Goal: Task Accomplishment & Management: Complete application form

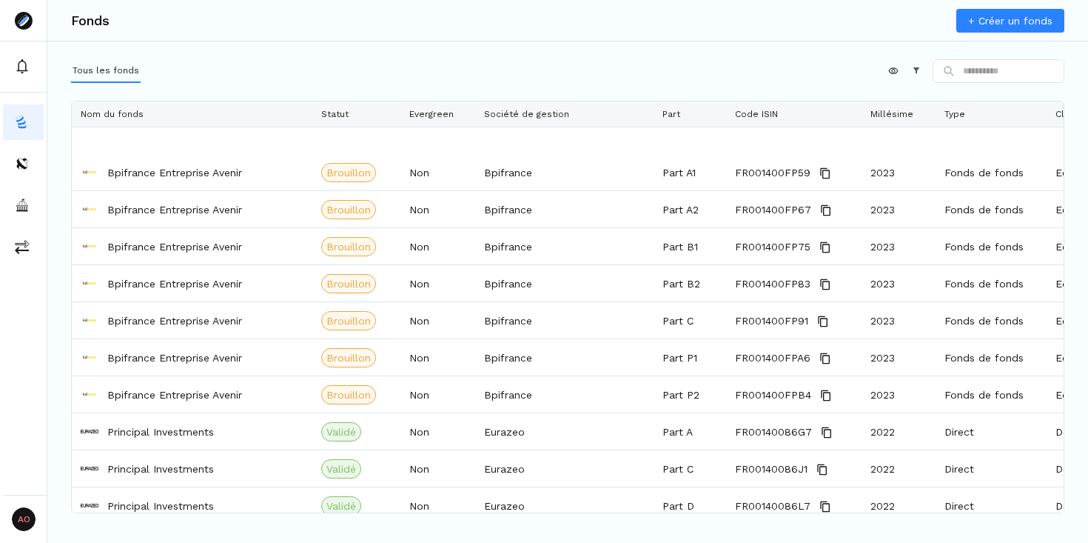
scroll to position [957, 0]
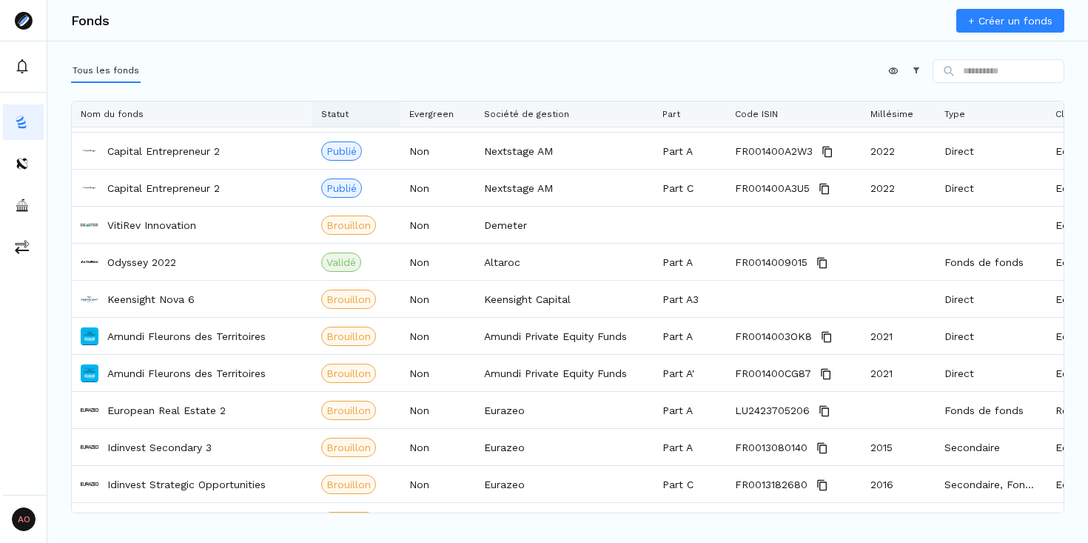
click at [334, 113] on span "Statut" at bounding box center [334, 114] width 27 height 10
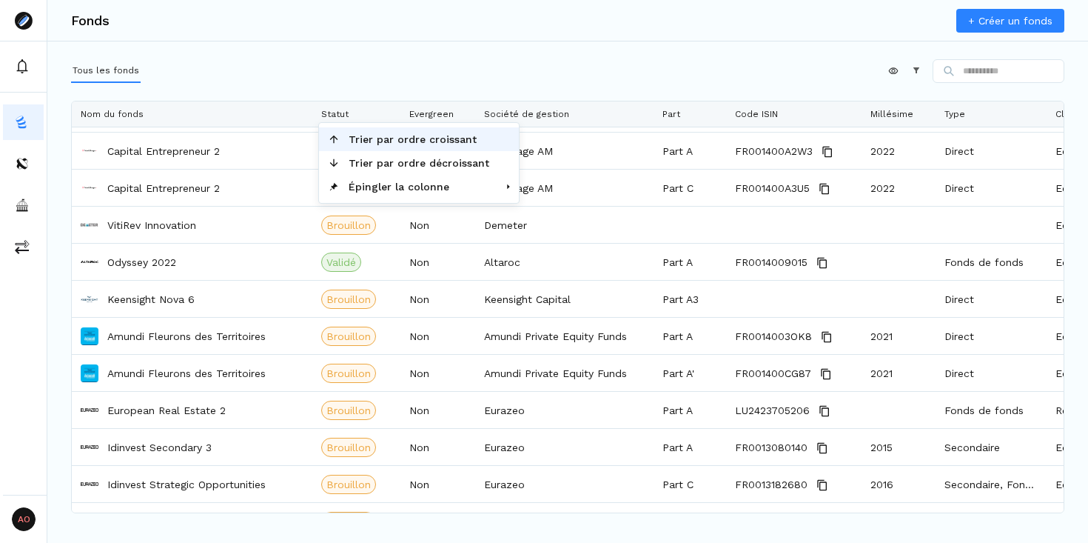
click at [365, 141] on span "Trier par ordre croissant" at bounding box center [419, 139] width 158 height 24
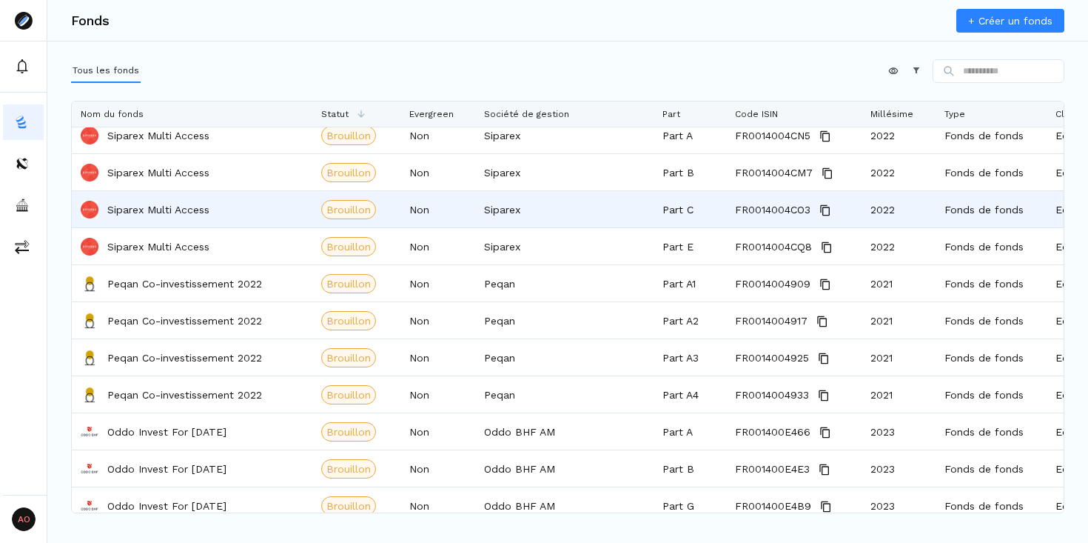
scroll to position [0, 0]
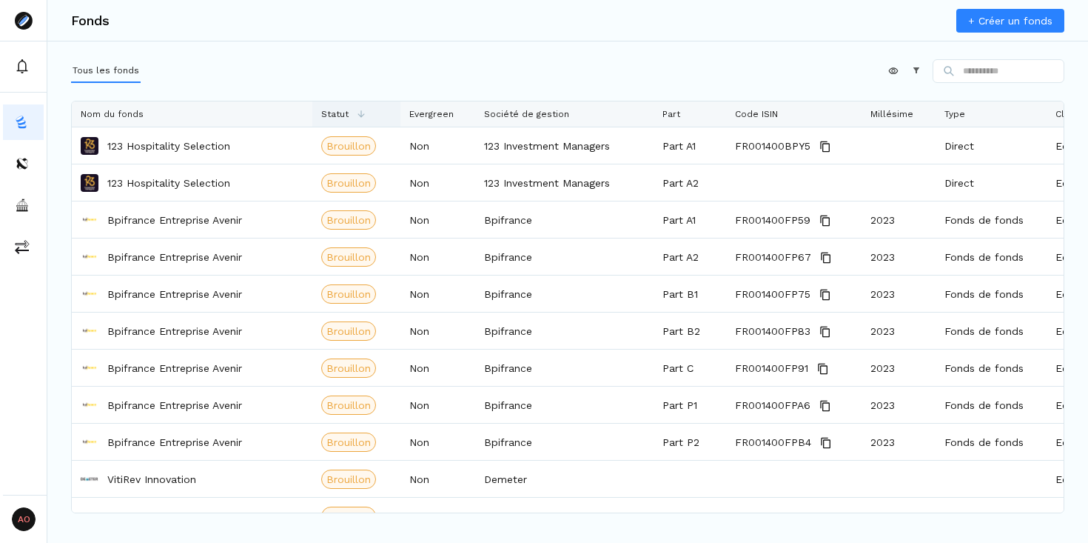
click at [341, 111] on span "Statut" at bounding box center [334, 114] width 27 height 10
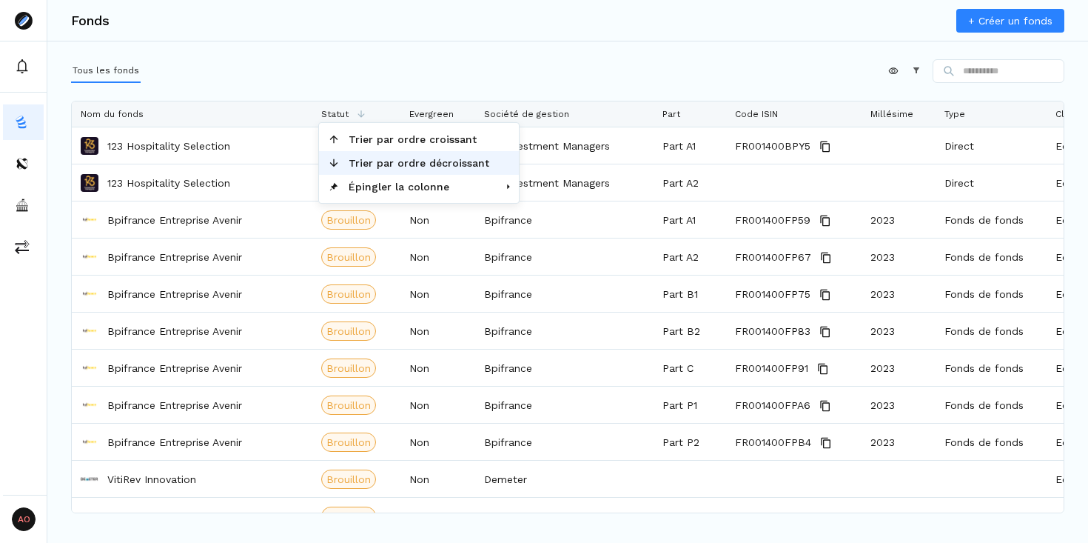
click at [371, 161] on span "Trier par ordre décroissant" at bounding box center [419, 163] width 158 height 24
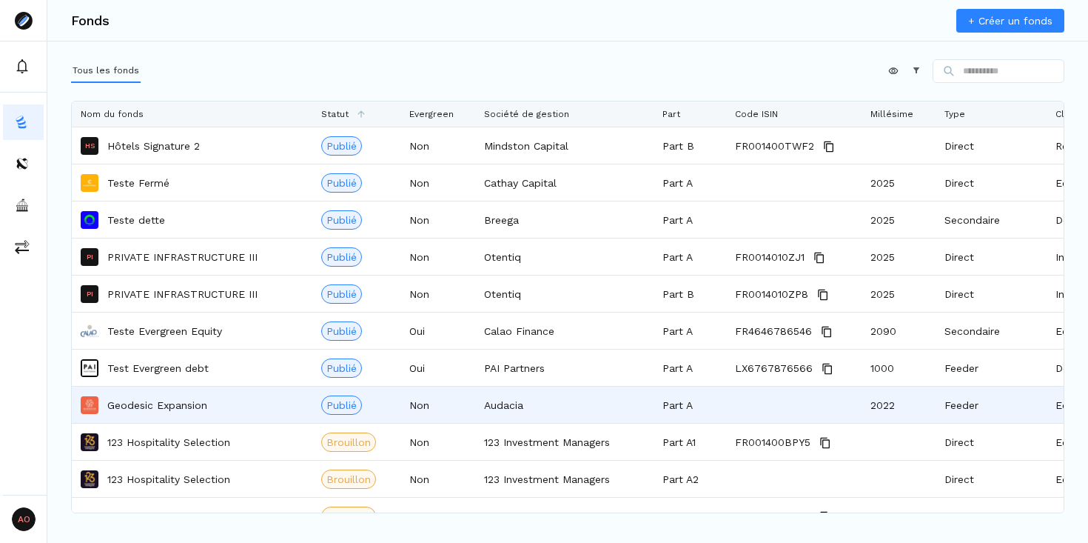
click at [176, 406] on p "Geodesic Expansion" at bounding box center [157, 404] width 100 height 15
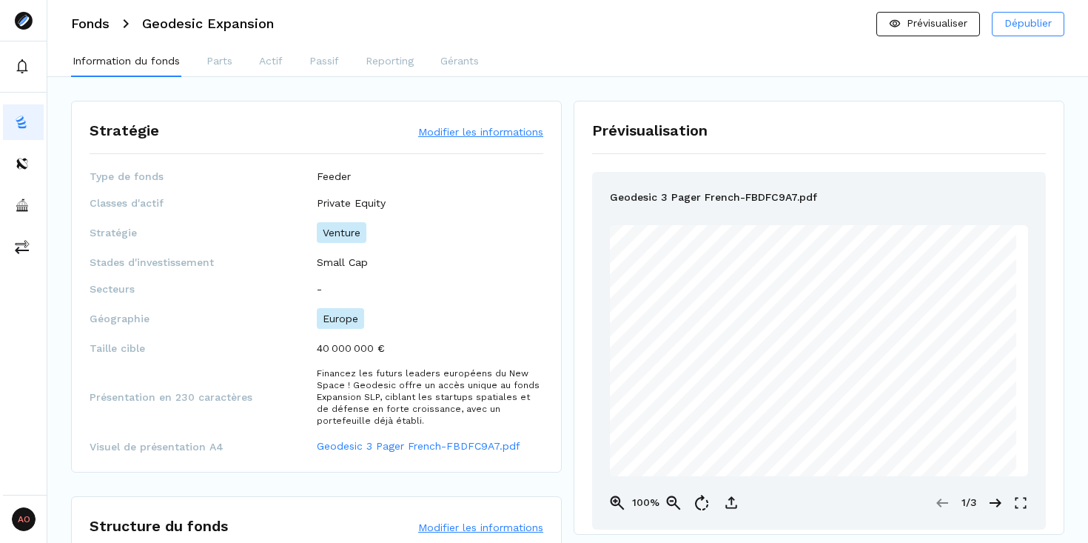
click at [447, 134] on button "Modifier les informations" at bounding box center [480, 131] width 125 height 15
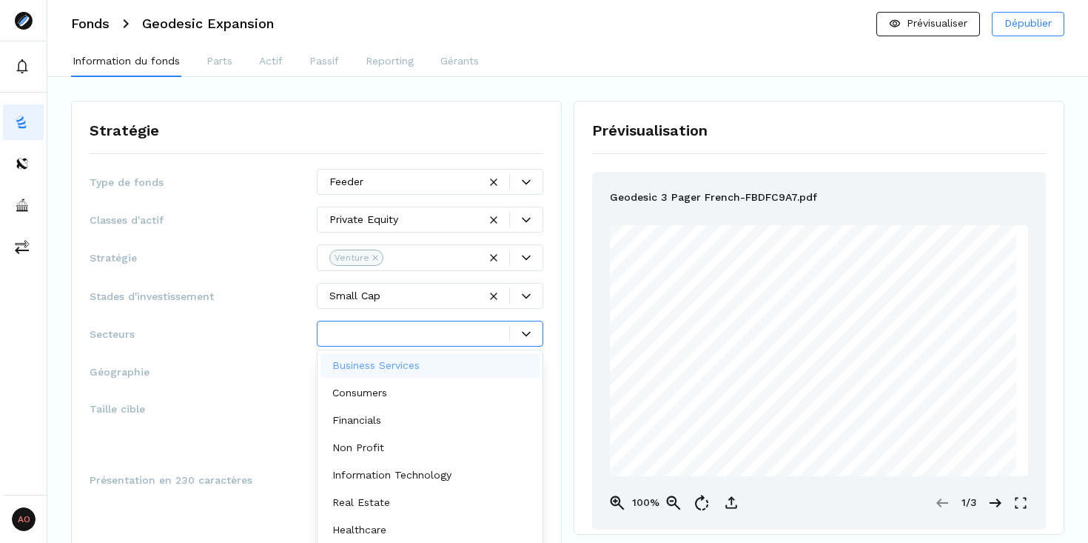
click at [369, 334] on div at bounding box center [419, 334] width 181 height 16
click at [263, 336] on div "Secteurs Business Services, 1 of 13. 13 results available. Use Up and Down to c…" at bounding box center [317, 334] width 454 height 26
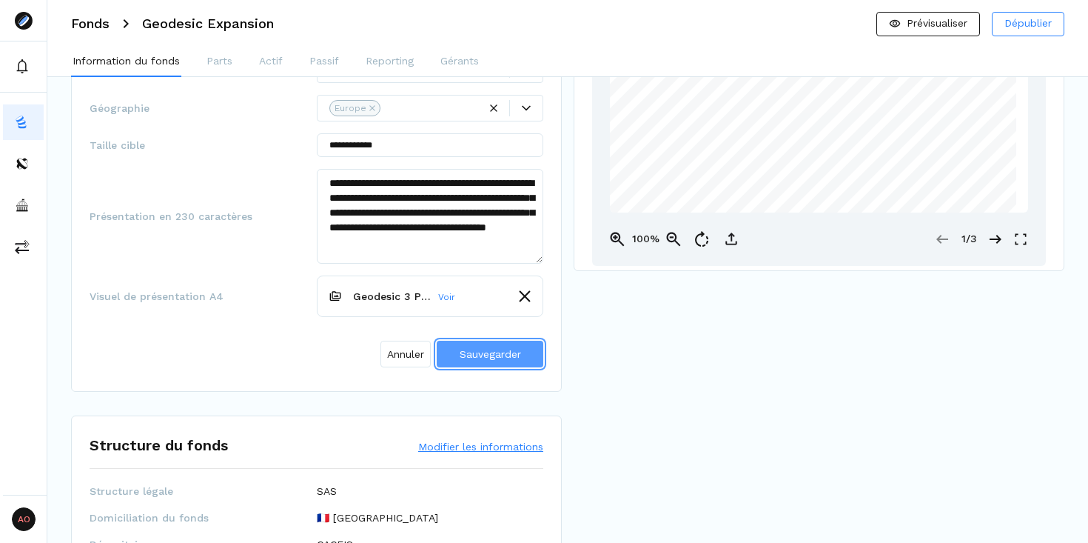
click at [480, 348] on span "Sauvegarder" at bounding box center [490, 354] width 61 height 12
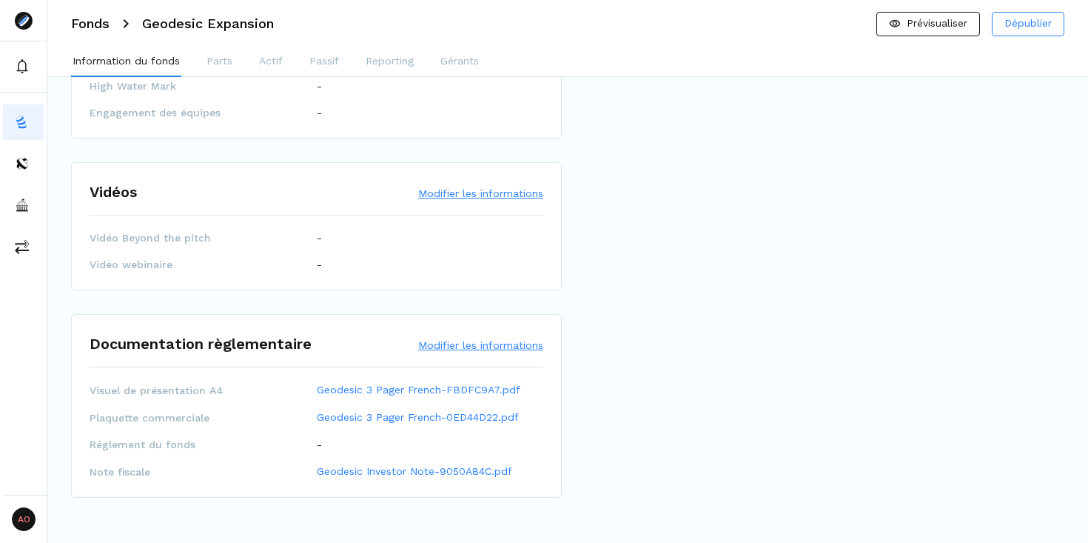
click at [440, 193] on button "Modifier les informations" at bounding box center [480, 193] width 125 height 15
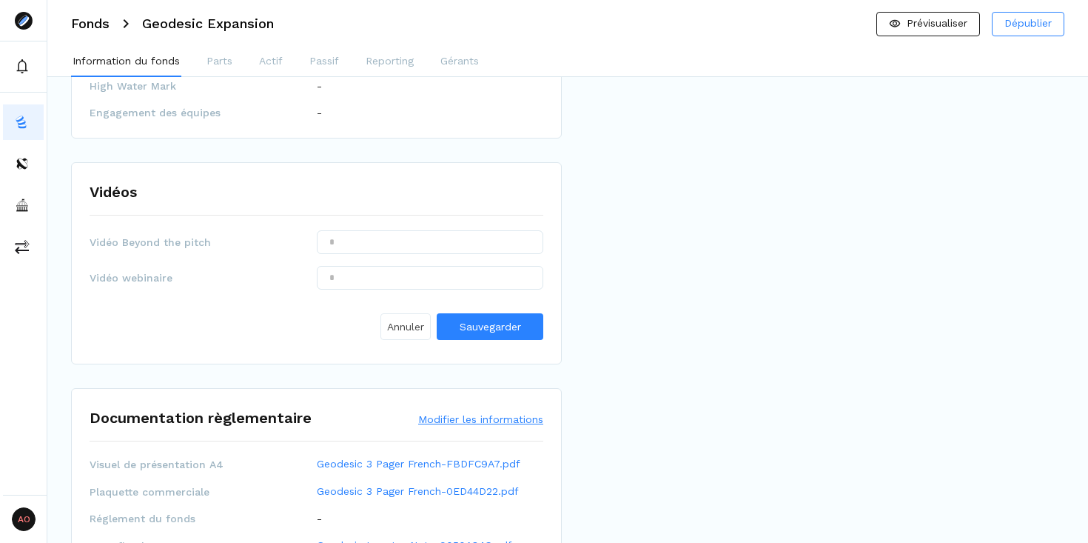
click at [391, 334] on span "Annuler" at bounding box center [405, 327] width 37 height 16
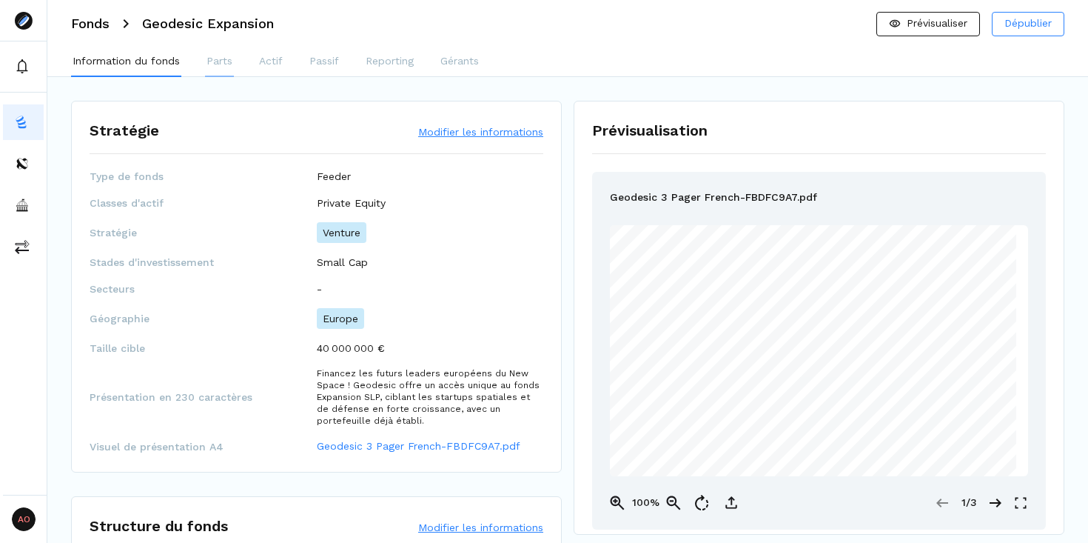
click at [225, 59] on p "Parts" at bounding box center [220, 61] width 26 height 16
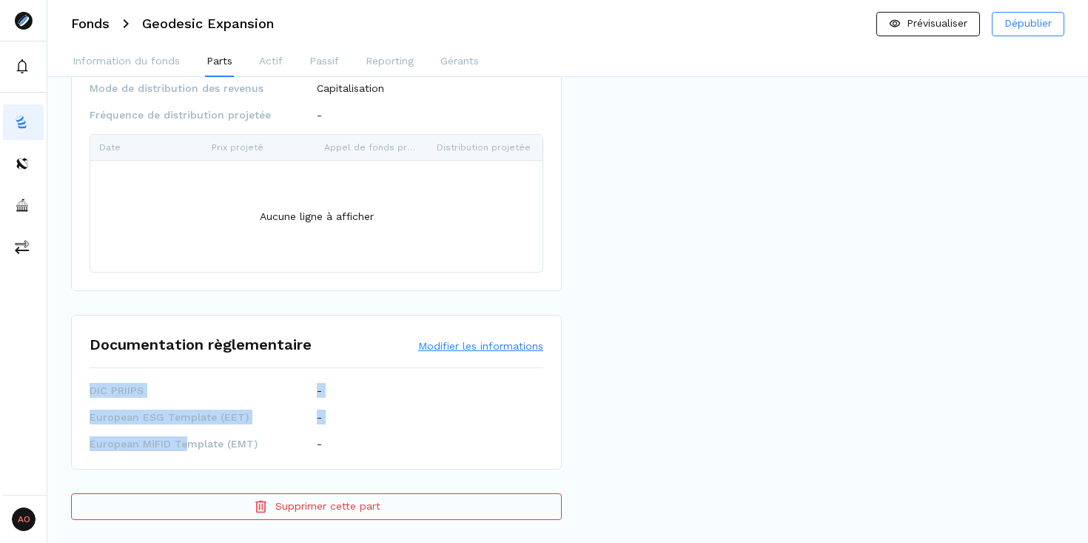
drag, startPoint x: 90, startPoint y: 389, endPoint x: 187, endPoint y: 448, distance: 114.3
click at [187, 448] on div "DIC PRIIPS - European ESG Template (EET) - European MiFID Template (EMT) -" at bounding box center [317, 417] width 454 height 68
click at [187, 448] on span "European MiFID Template (EMT)" at bounding box center [203, 443] width 227 height 15
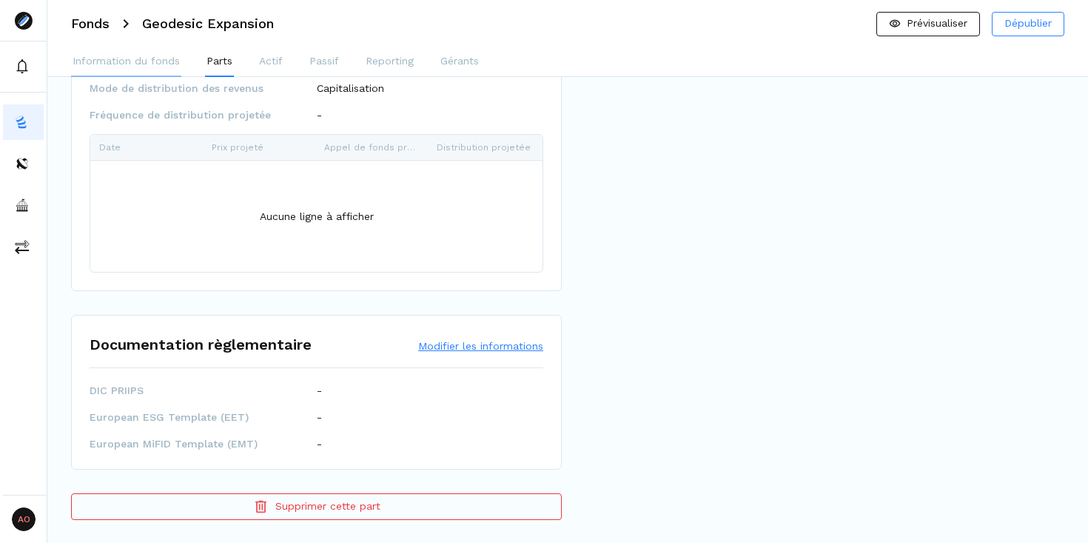
click at [147, 65] on p "Information du fonds" at bounding box center [126, 61] width 107 height 16
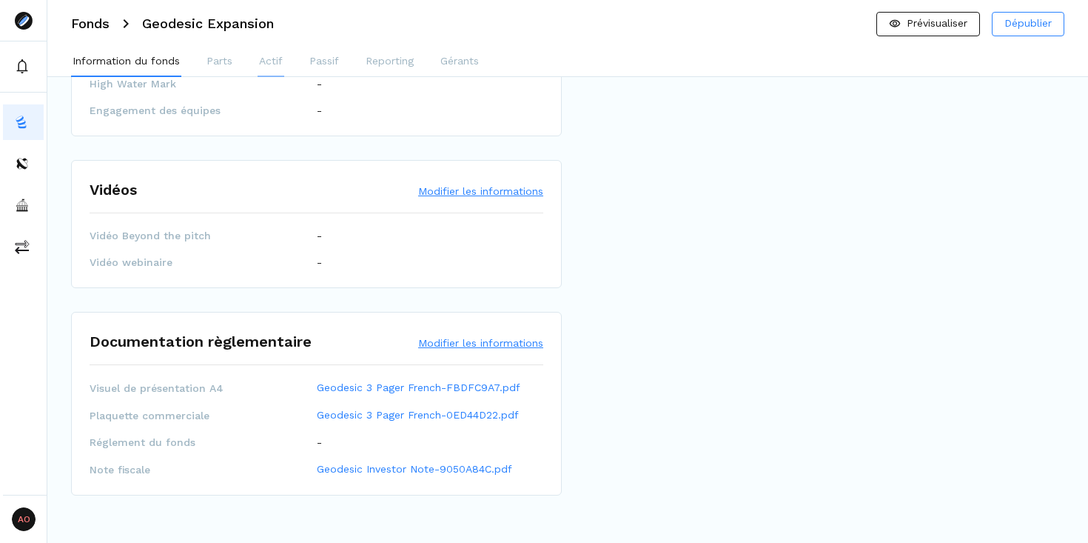
click at [280, 56] on p "Actif" at bounding box center [271, 61] width 24 height 16
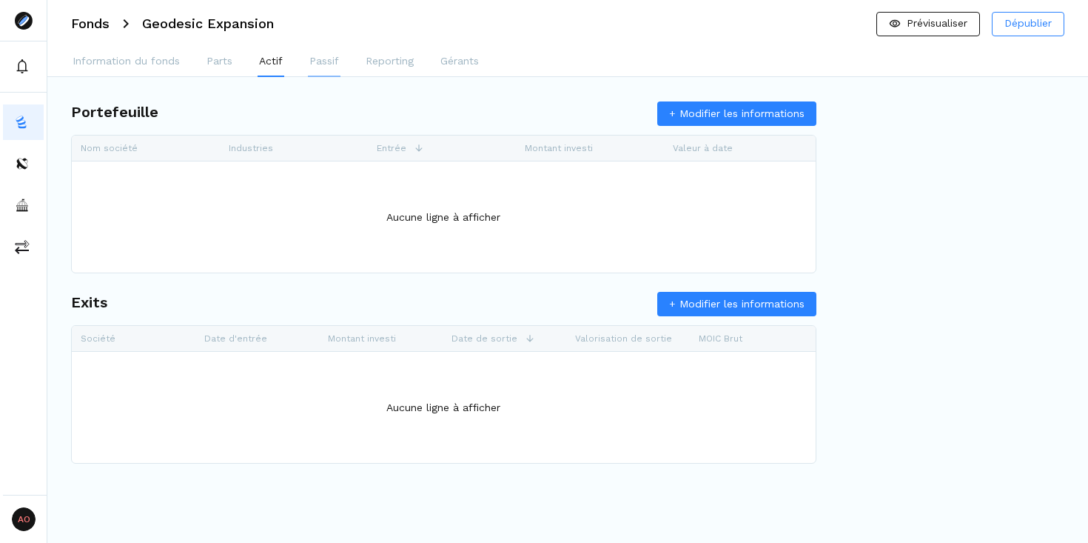
click at [327, 70] on button "Passif" at bounding box center [324, 62] width 33 height 30
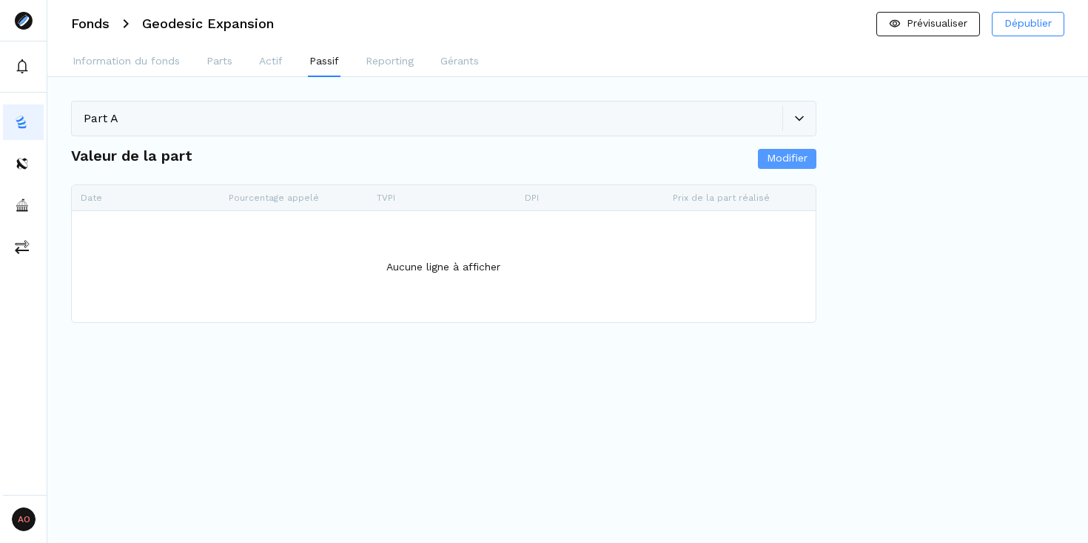
click at [780, 159] on span "Modifier" at bounding box center [787, 158] width 41 height 16
click at [443, 320] on span "+" at bounding box center [444, 322] width 20 height 21
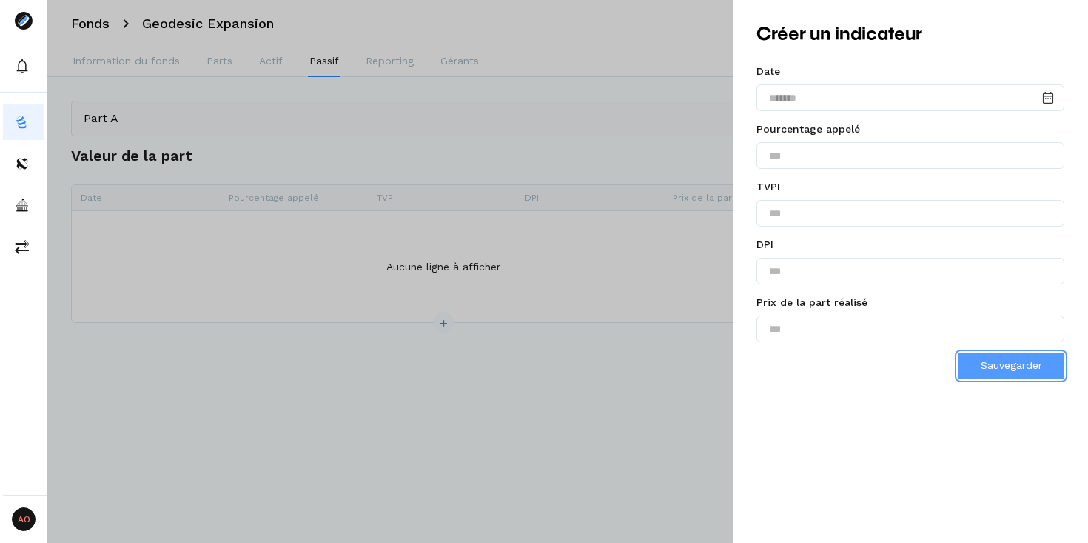
click at [1009, 368] on span "Sauvegarder" at bounding box center [1011, 365] width 61 height 12
click at [663, 303] on div at bounding box center [544, 271] width 1088 height 543
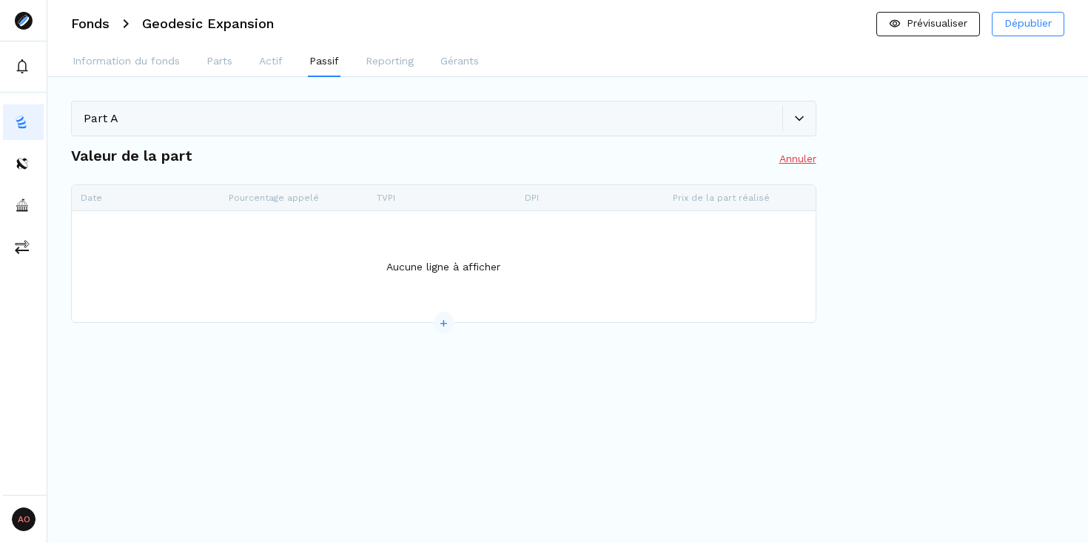
click at [779, 161] on button "Annuler" at bounding box center [797, 158] width 37 height 15
click at [398, 78] on div "Part A Valeur de la part Modifier Faites glisser ici pour définir les groupes d…" at bounding box center [567, 209] width 1041 height 264
click at [393, 69] on button "Reporting" at bounding box center [389, 62] width 51 height 30
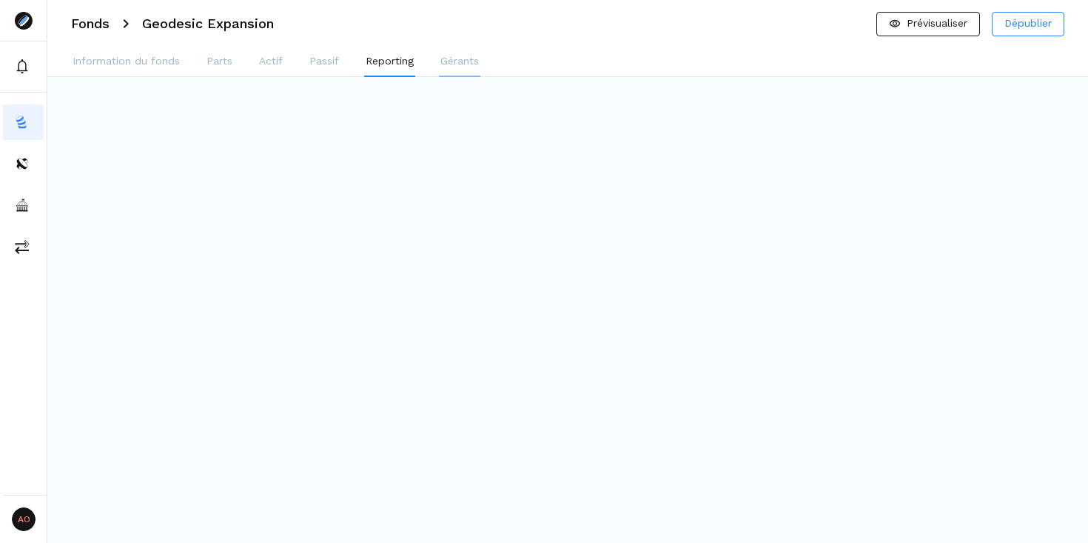
click at [478, 57] on p "Gérants" at bounding box center [459, 61] width 38 height 16
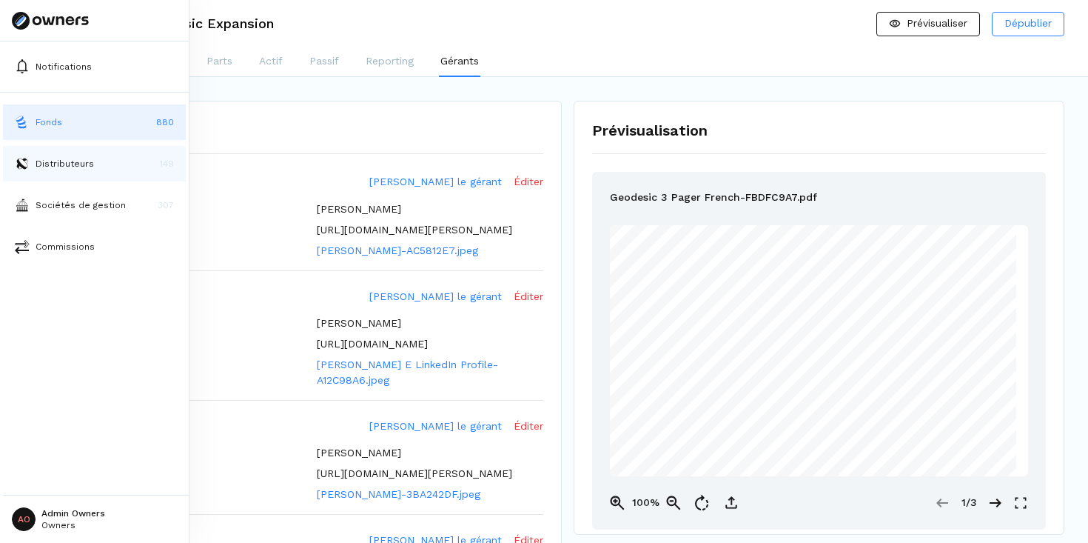
click at [84, 162] on p "Distributeurs" at bounding box center [65, 163] width 58 height 13
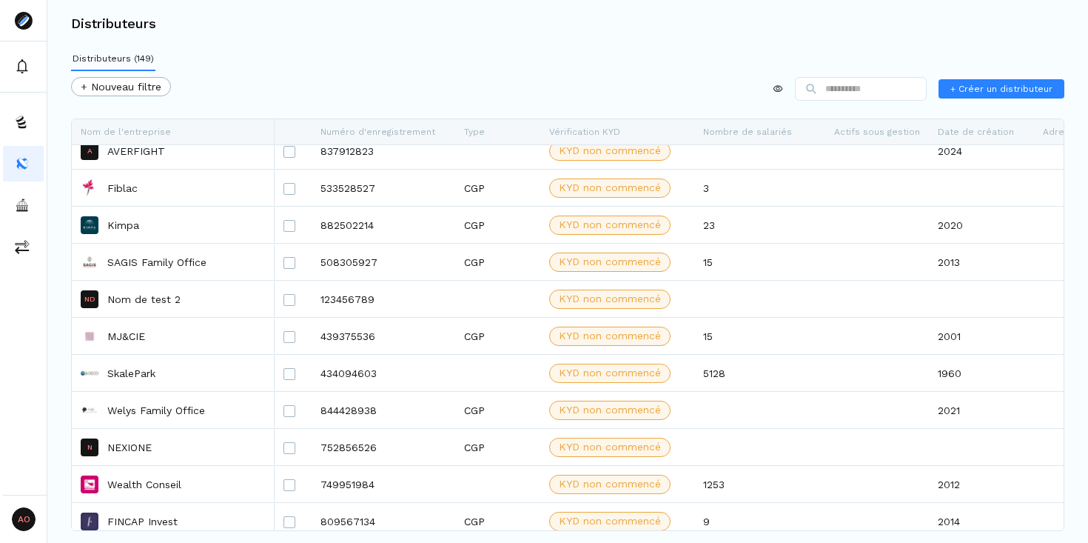
scroll to position [4292, 0]
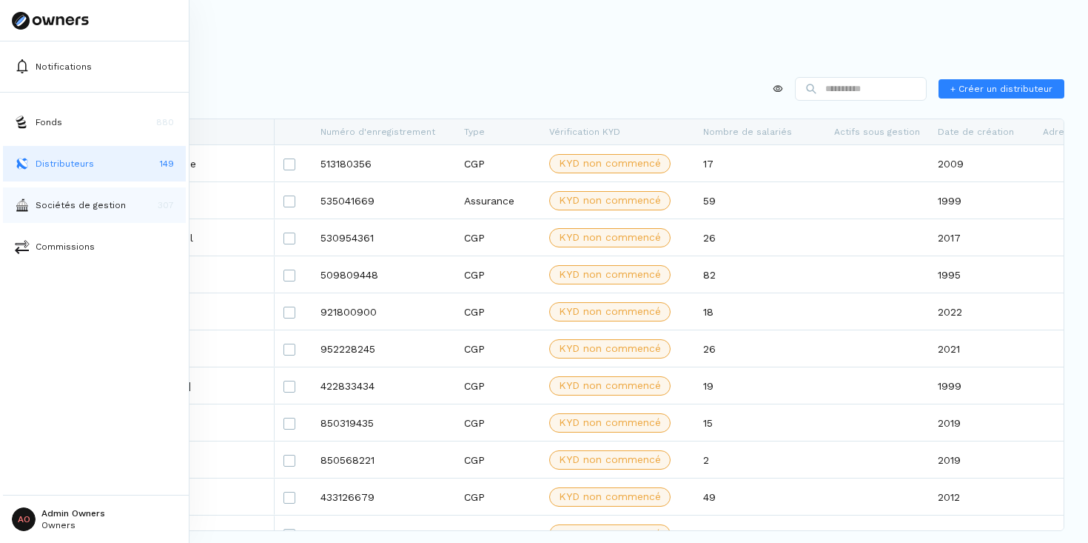
click at [21, 209] on img at bounding box center [22, 205] width 15 height 15
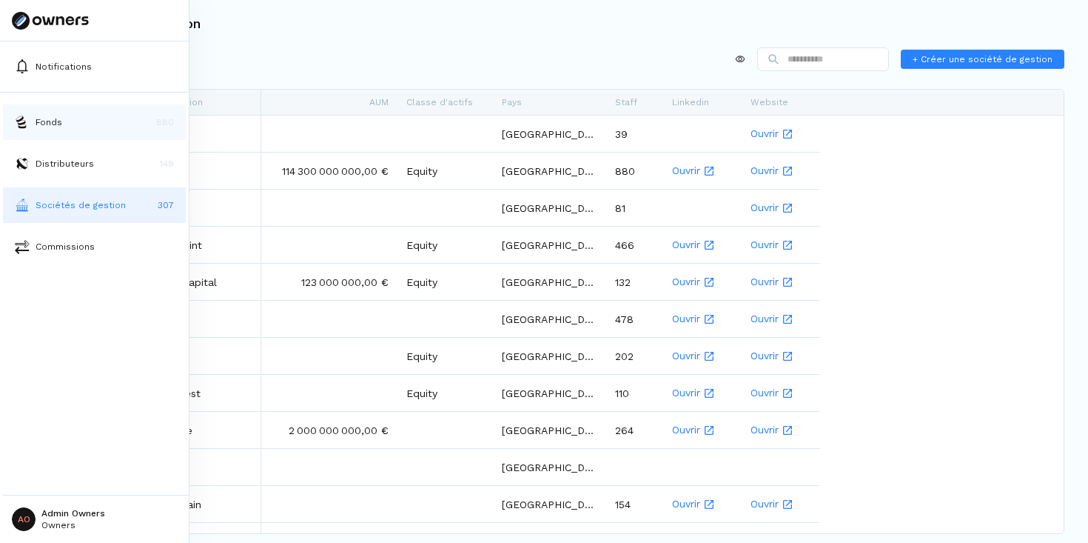
click at [58, 130] on button "Fonds 880" at bounding box center [94, 122] width 183 height 36
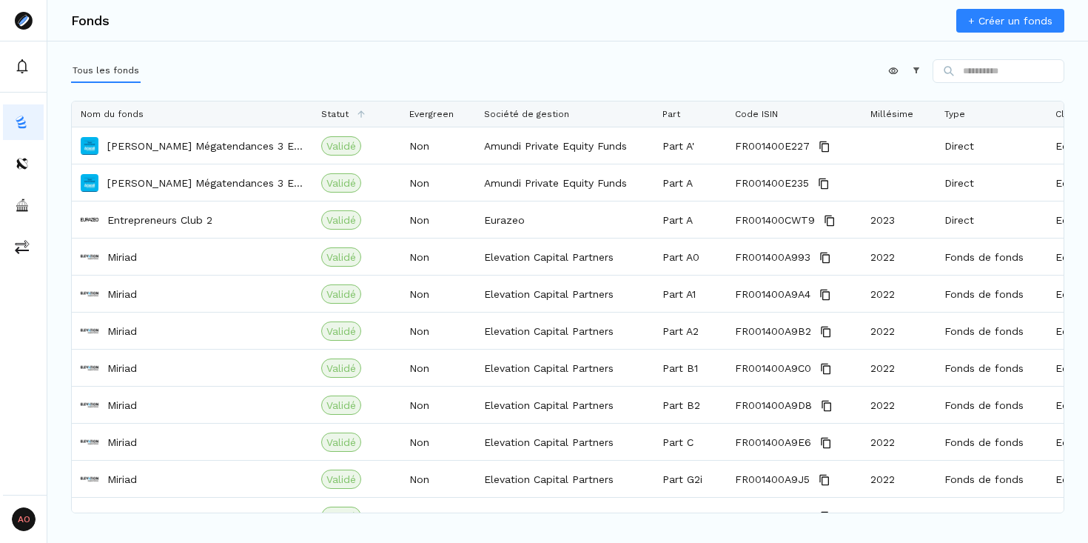
click at [998, 14] on link "+ Créer un fonds" at bounding box center [1010, 21] width 108 height 24
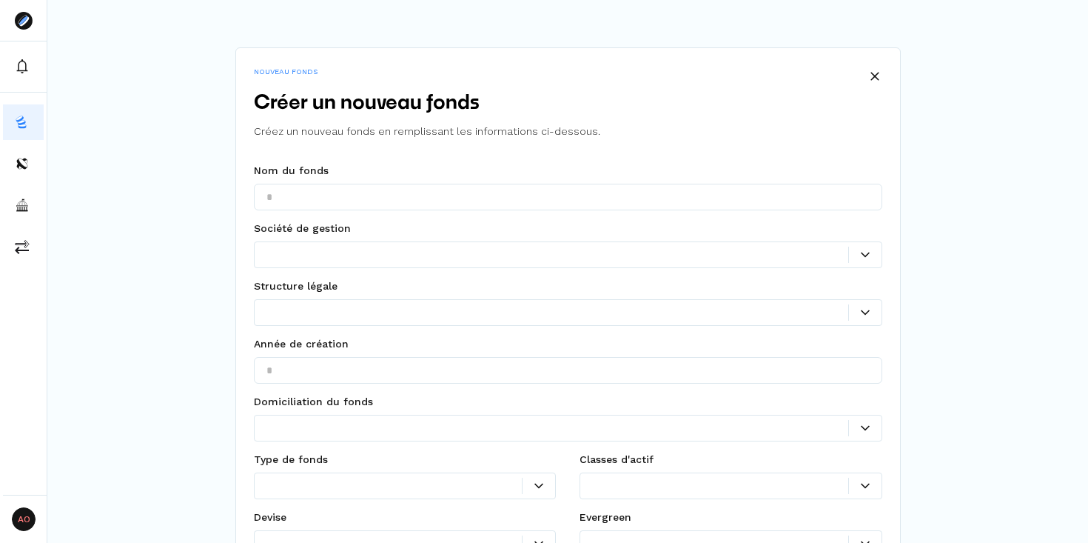
click at [492, 172] on fieldset "Nom du fonds" at bounding box center [568, 192] width 628 height 58
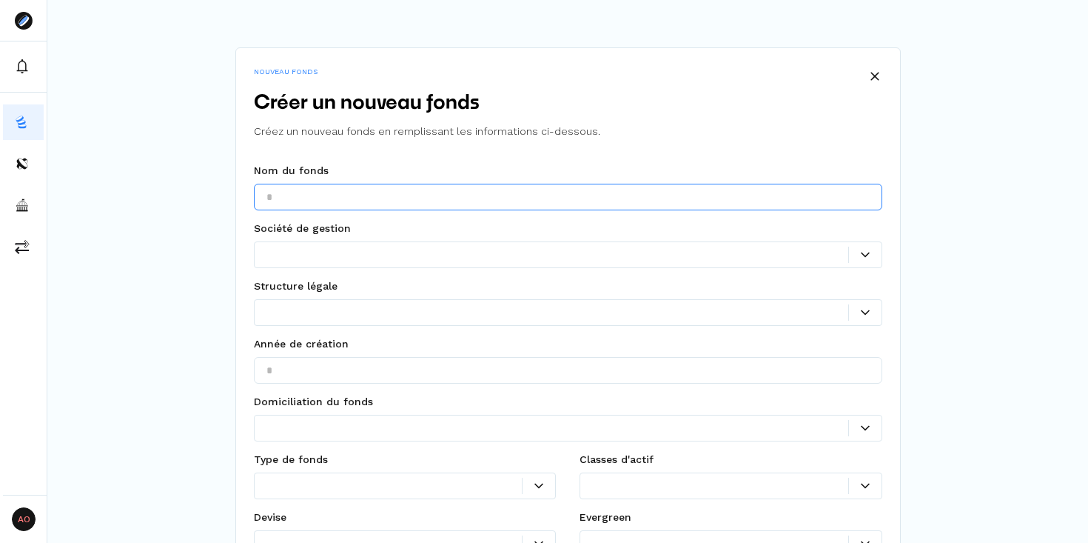
click at [466, 188] on input "text" at bounding box center [568, 197] width 628 height 27
type input "*********"
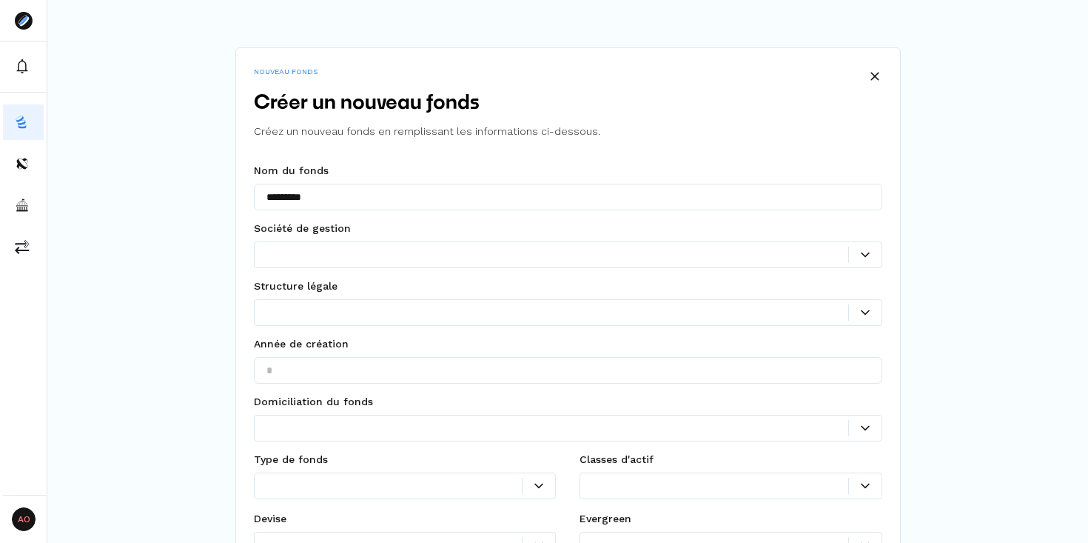
click at [393, 252] on div at bounding box center [557, 254] width 582 height 16
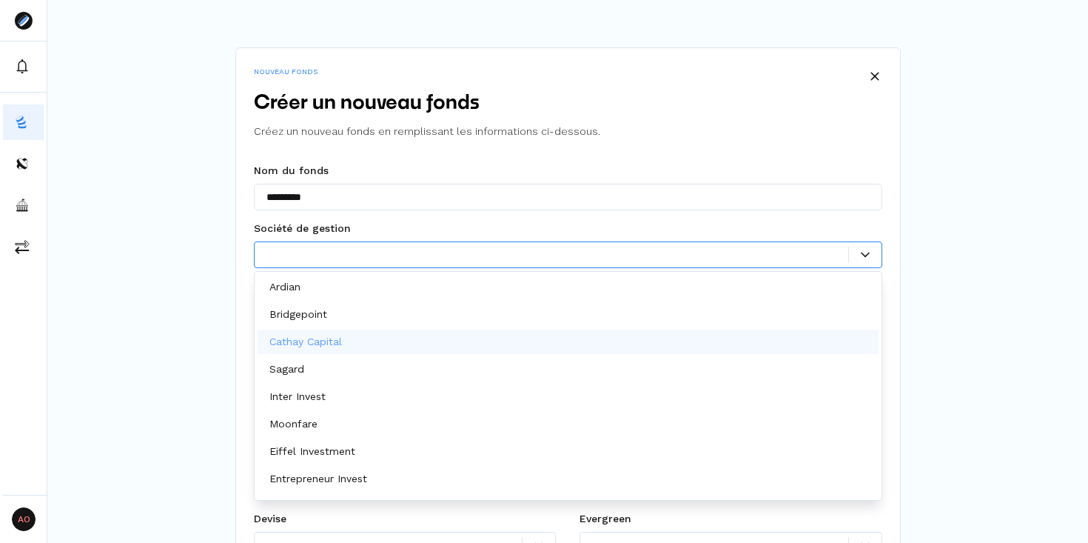
scroll to position [52, 0]
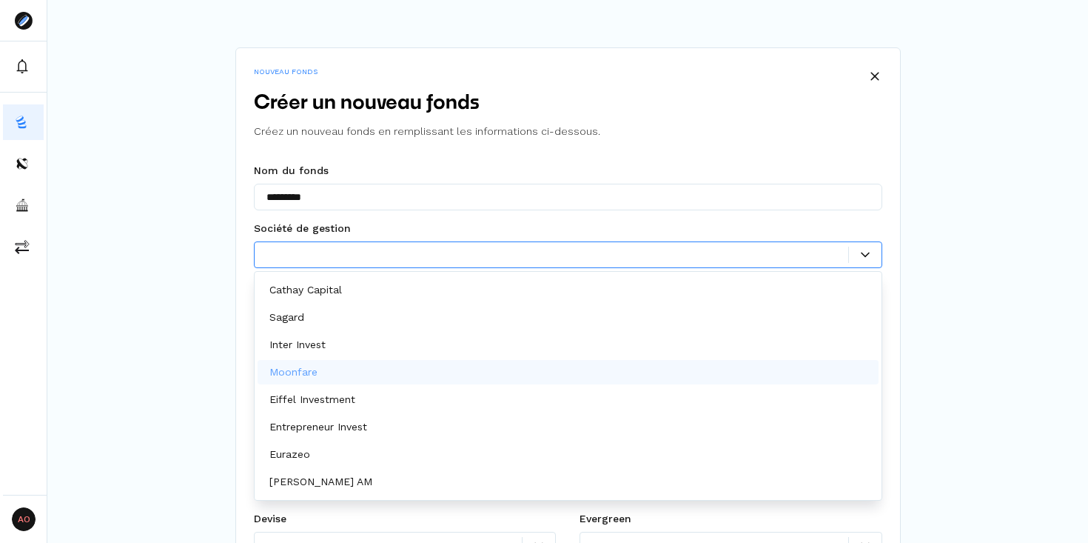
click at [346, 366] on div "Moonfare" at bounding box center [568, 372] width 621 height 24
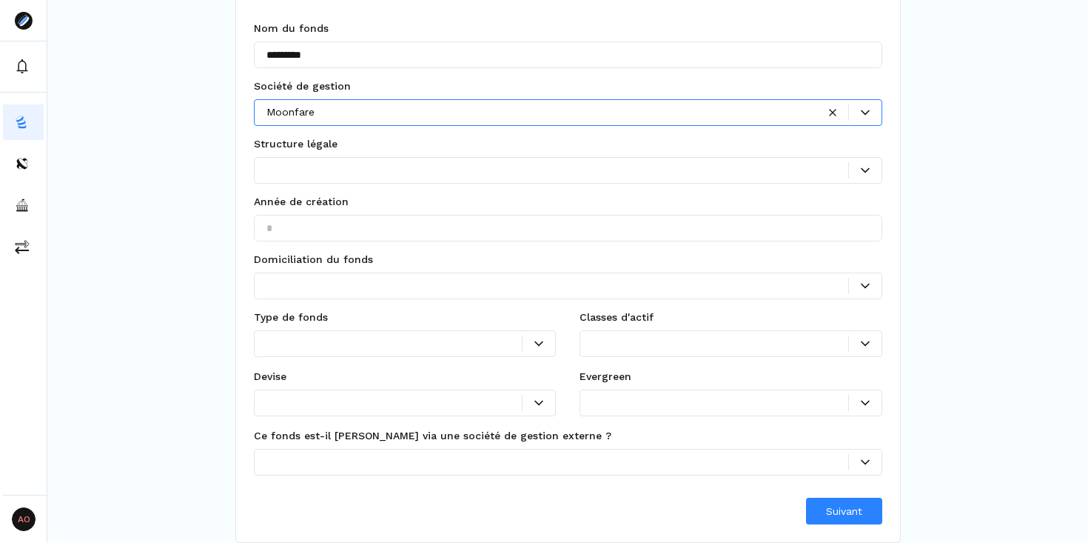
scroll to position [0, 0]
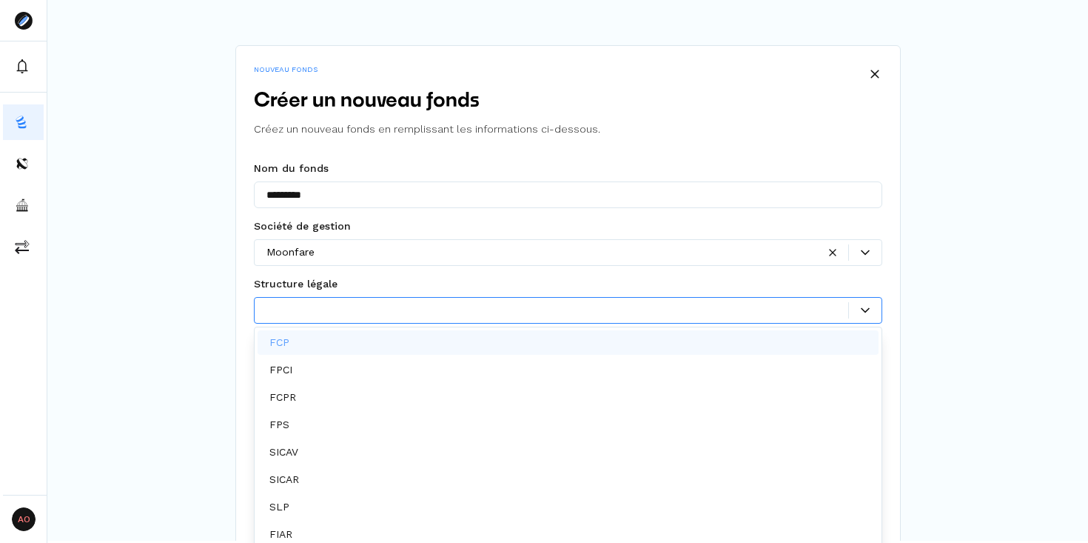
click at [391, 306] on div at bounding box center [557, 310] width 582 height 16
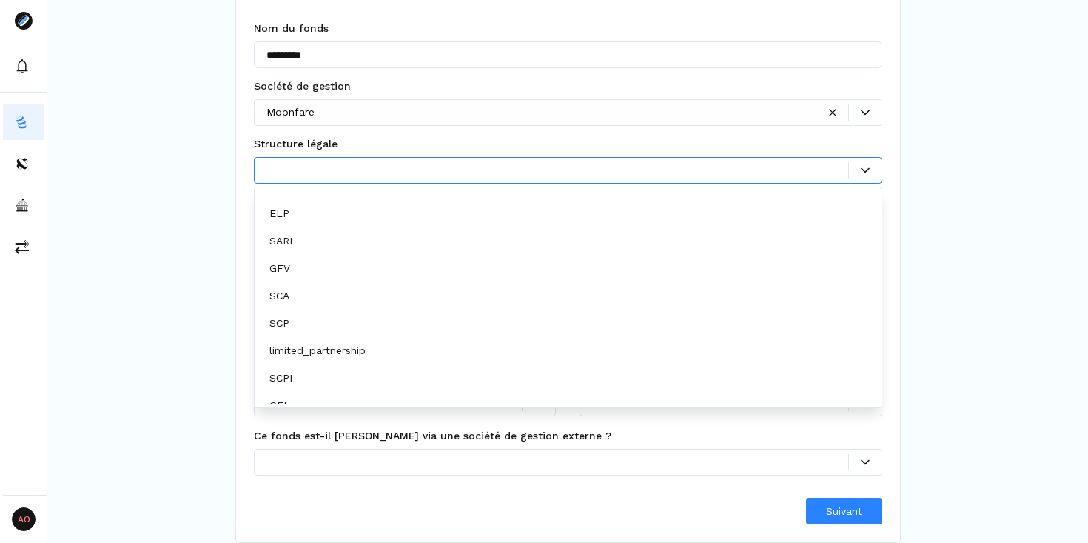
scroll to position [522, 0]
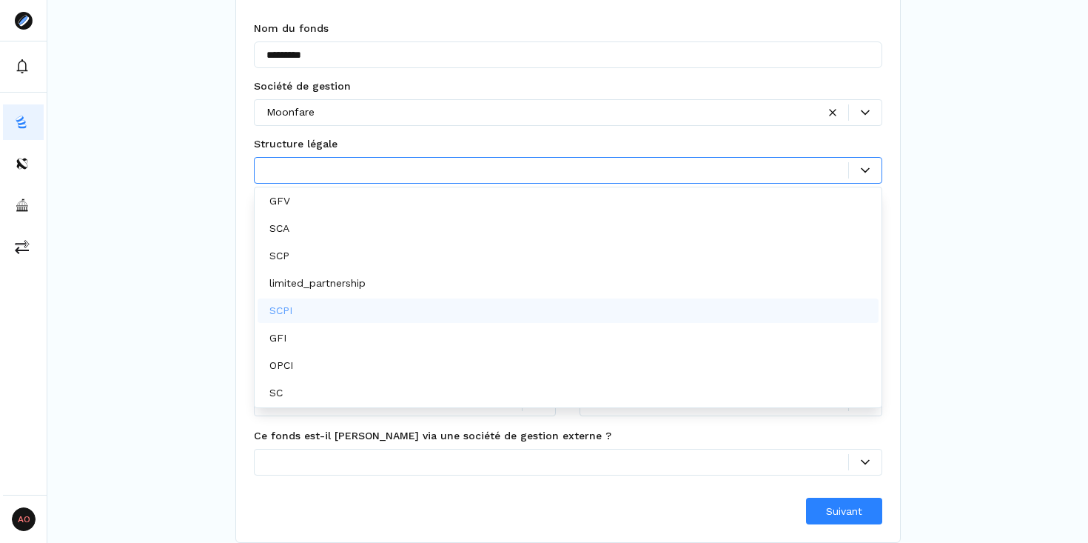
click at [888, 246] on div "NOUVEAU FONDS Créer un nouveau fonds Créez un nouveau fonds en remplissant les …" at bounding box center [567, 223] width 665 height 637
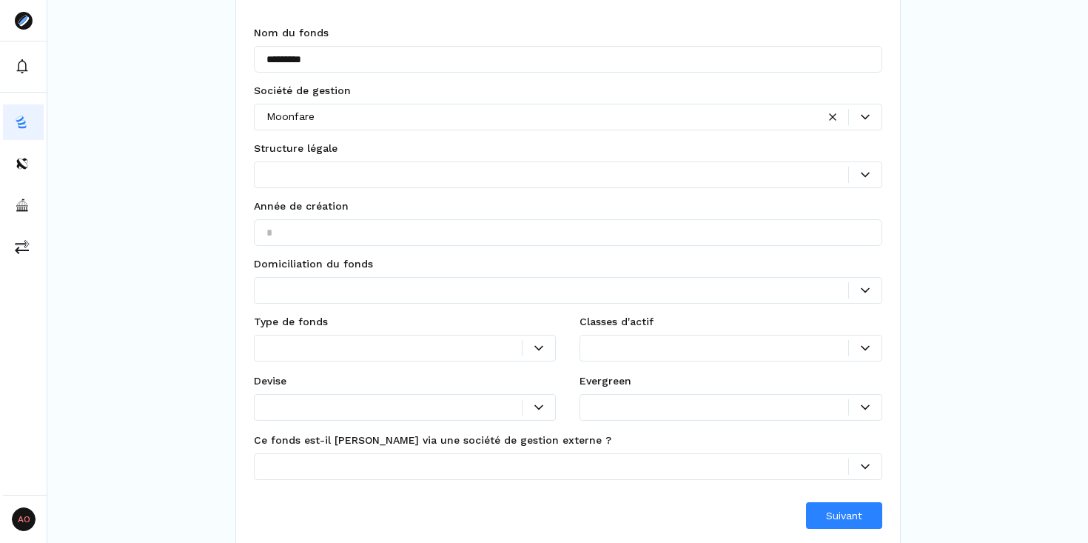
scroll to position [142, 0]
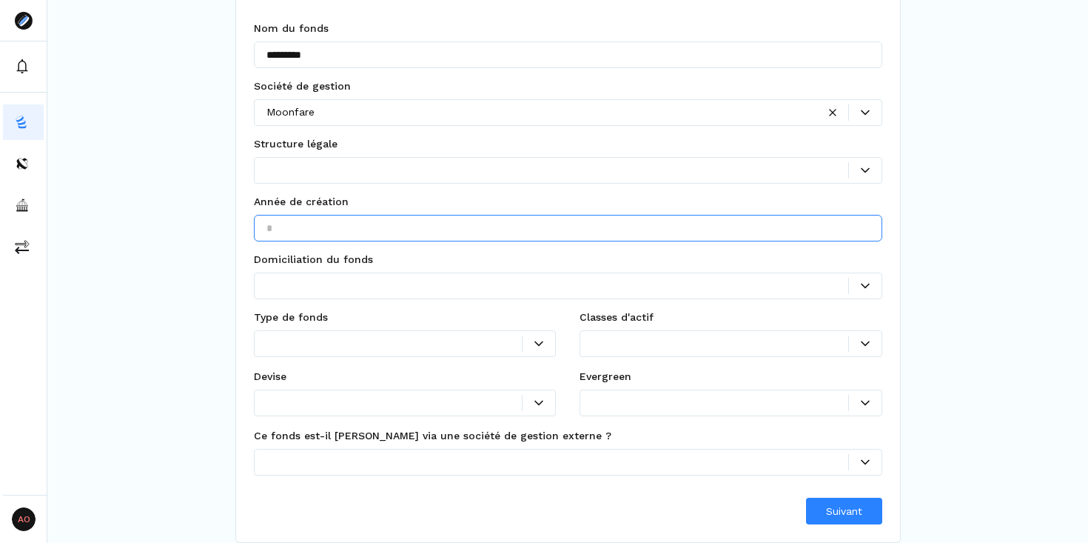
click at [358, 232] on input "text" at bounding box center [568, 228] width 628 height 27
click at [423, 278] on div at bounding box center [557, 286] width 582 height 16
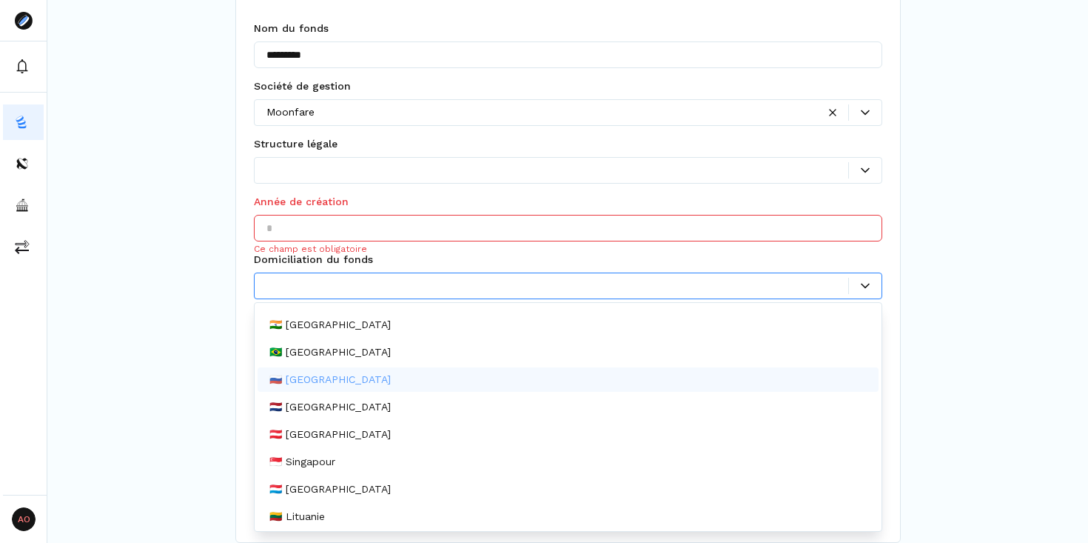
scroll to position [0, 0]
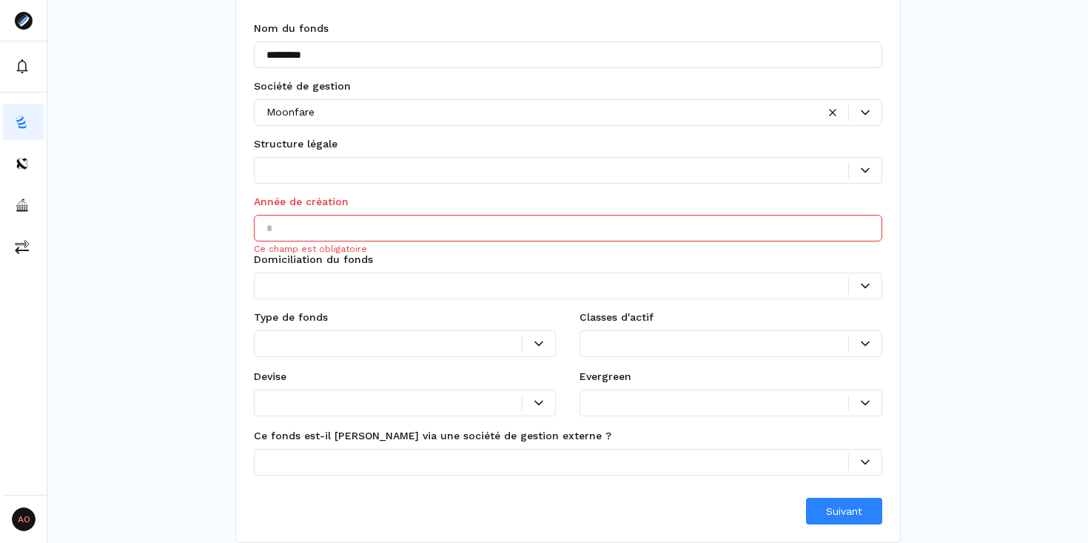
click at [987, 359] on div "NOUVEAU FONDS Créer un nouveau fonds Créez un nouveau fonds en remplissant les …" at bounding box center [567, 200] width 1041 height 685
click at [539, 334] on div at bounding box center [405, 343] width 303 height 27
